Goal: Book appointment/travel/reservation

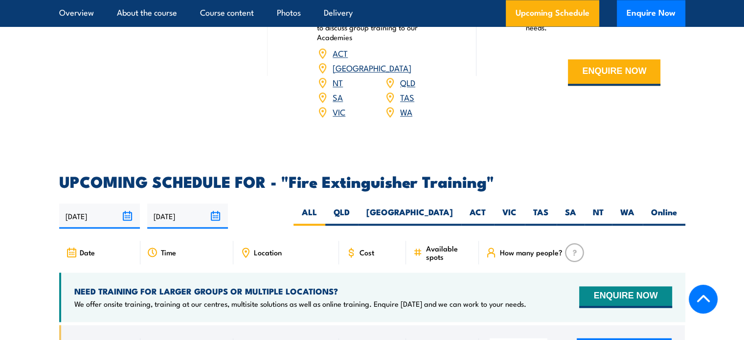
scroll to position [1482, 0]
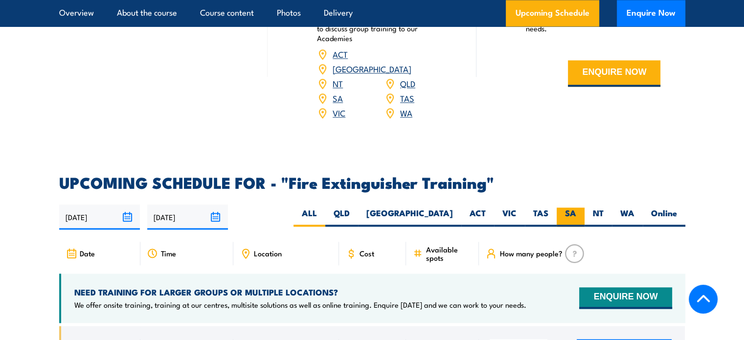
click at [563, 208] on label "SA" at bounding box center [571, 217] width 28 height 19
click at [577, 208] on input "SA" at bounding box center [580, 211] width 6 height 6
radio input "true"
